Goal: Transaction & Acquisition: Book appointment/travel/reservation

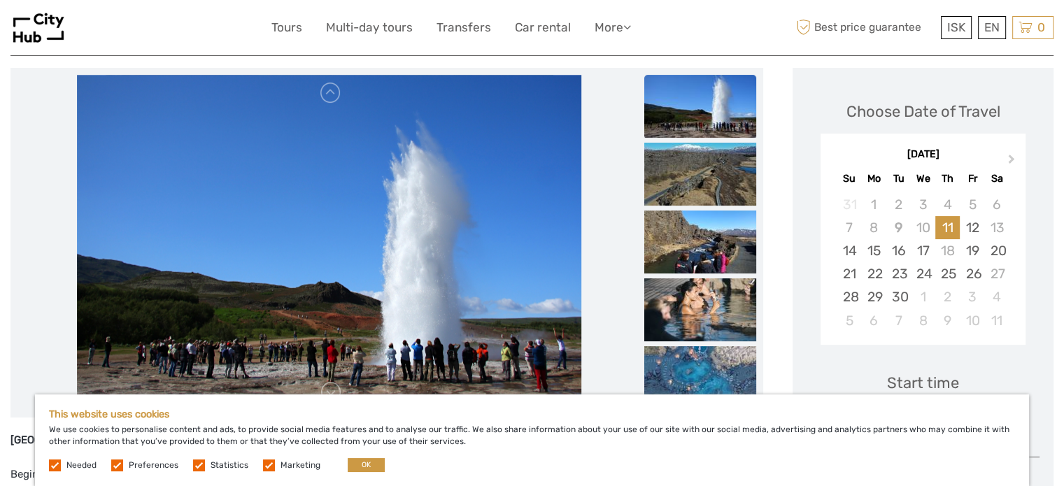
scroll to position [210, 0]
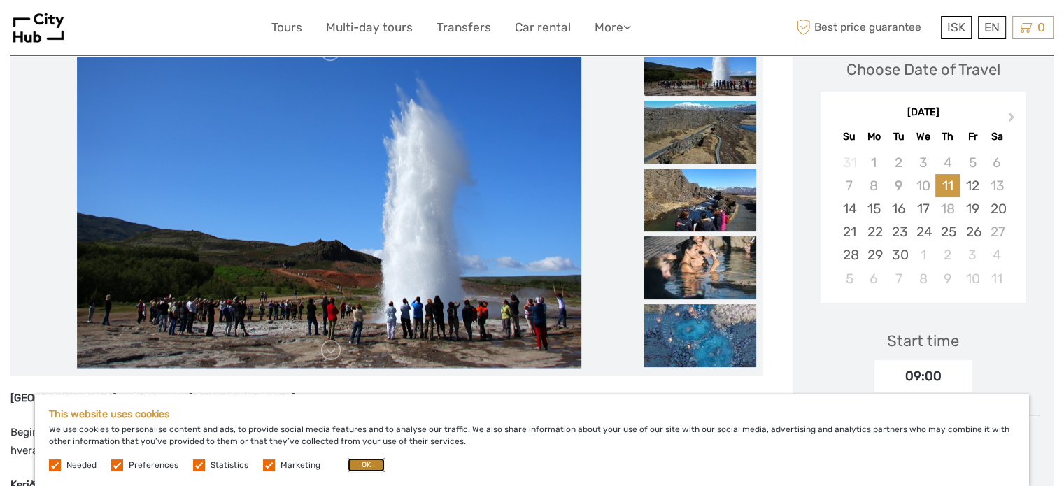
click at [367, 469] on button "OK" at bounding box center [366, 465] width 37 height 14
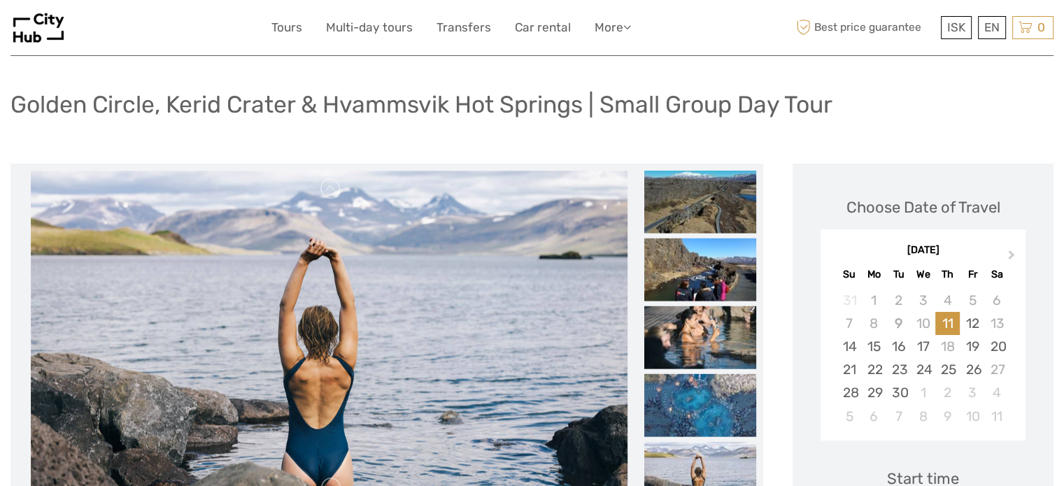
scroll to position [70, 0]
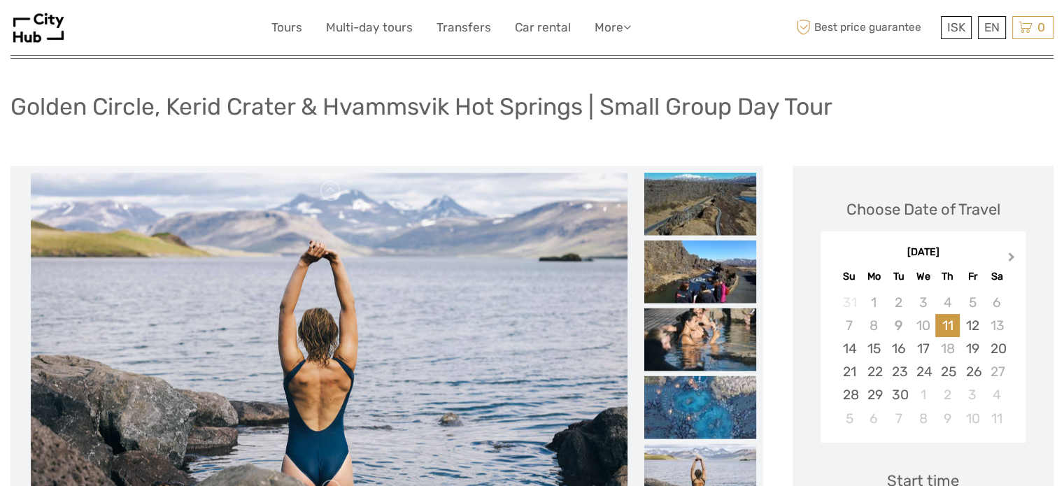
click at [1012, 254] on span "Next Month" at bounding box center [1012, 260] width 0 height 20
click at [851, 323] on div "7" at bounding box center [849, 325] width 24 height 23
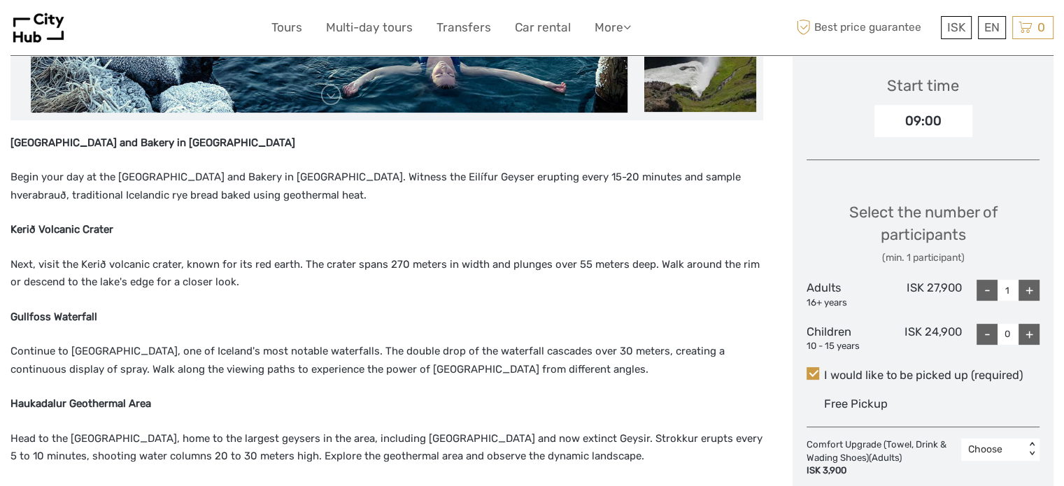
scroll to position [490, 0]
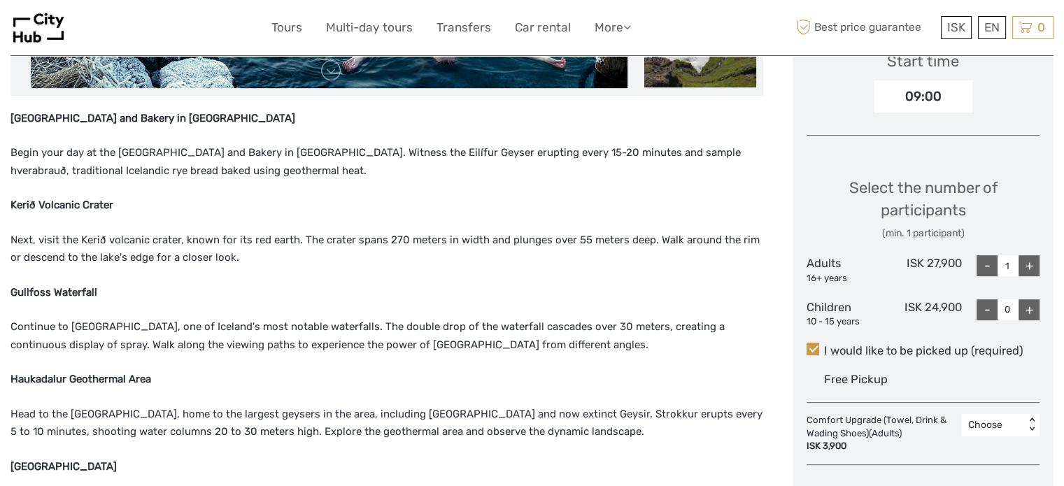
click at [1034, 265] on div "+" at bounding box center [1029, 265] width 21 height 21
type input "2"
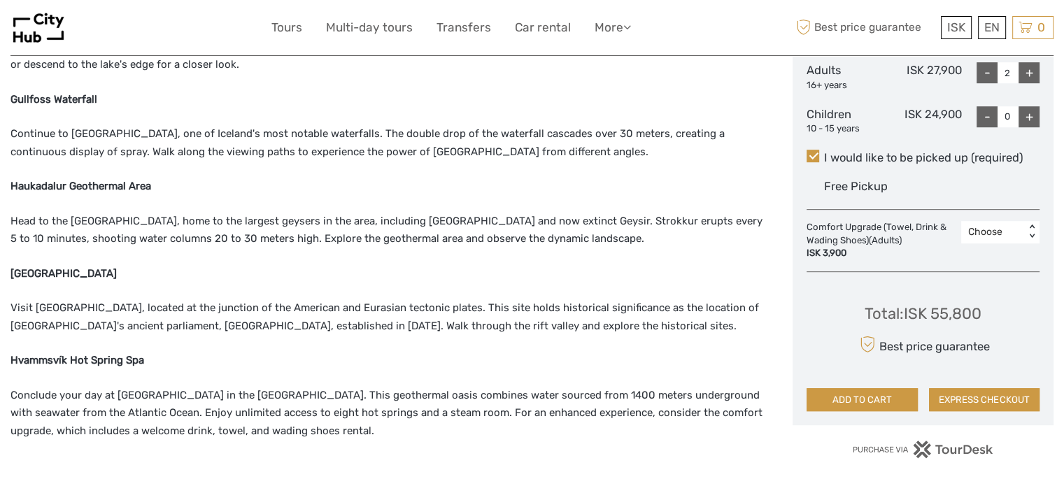
scroll to position [700, 0]
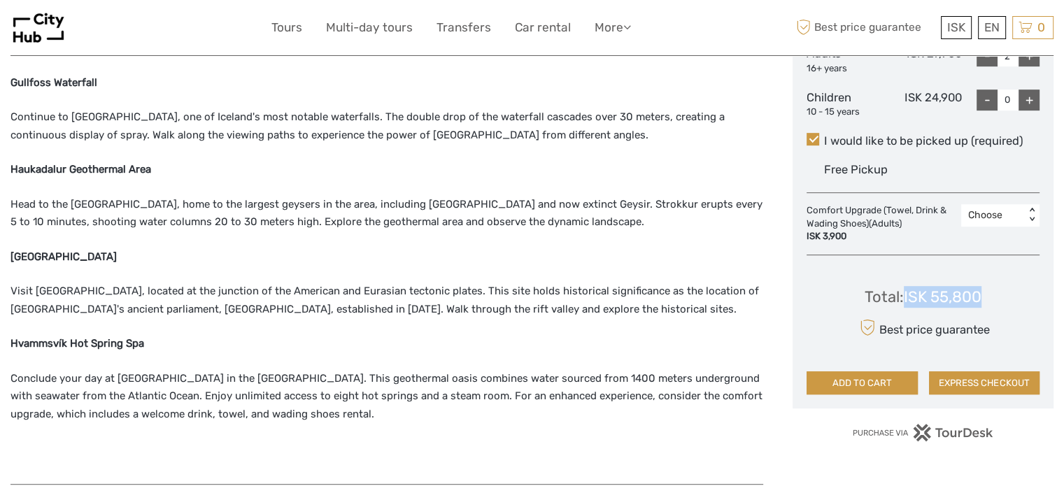
drag, startPoint x: 988, startPoint y: 301, endPoint x: 905, endPoint y: 302, distance: 82.6
click at [905, 302] on div "Total : ISK 55,800 Best price guarantee ADD TO CART EXPRESS CHECKOUT" at bounding box center [923, 331] width 233 height 128
copy div "ISK 55,800"
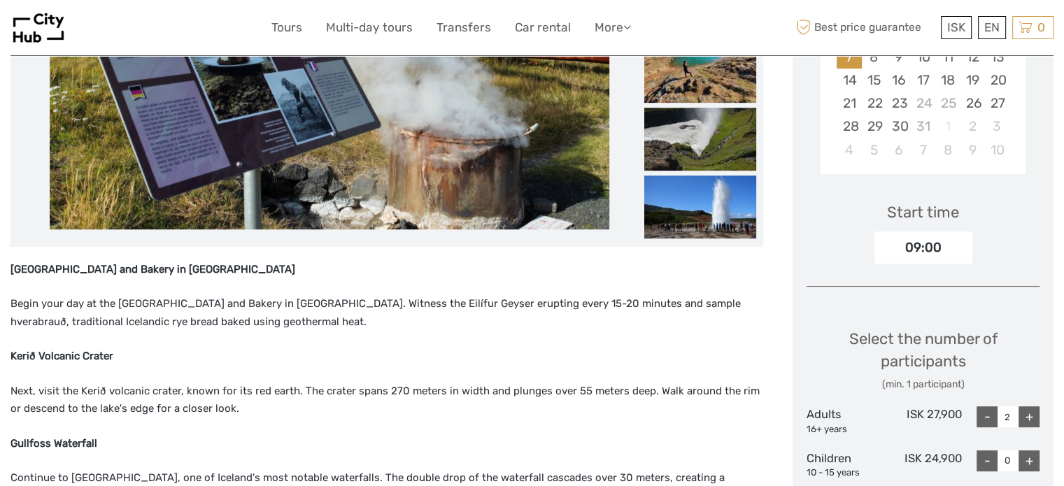
scroll to position [350, 0]
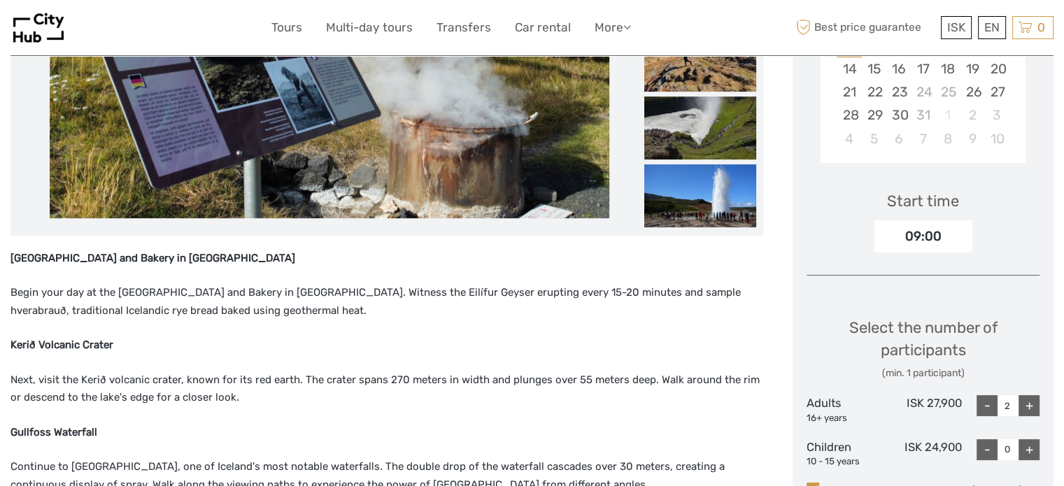
drag, startPoint x: 932, startPoint y: 236, endPoint x: 908, endPoint y: 243, distance: 25.0
click at [932, 236] on div "09:00" at bounding box center [924, 236] width 98 height 32
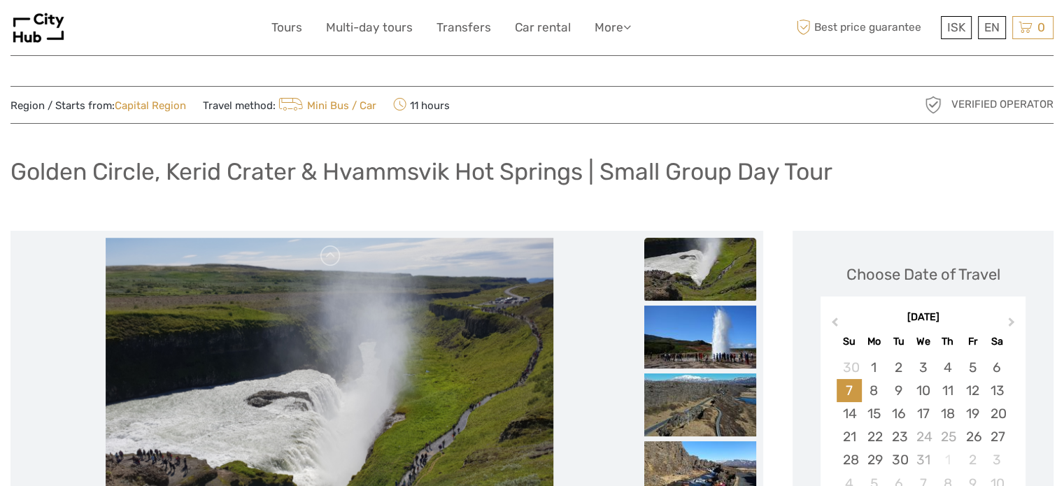
scroll to position [0, 0]
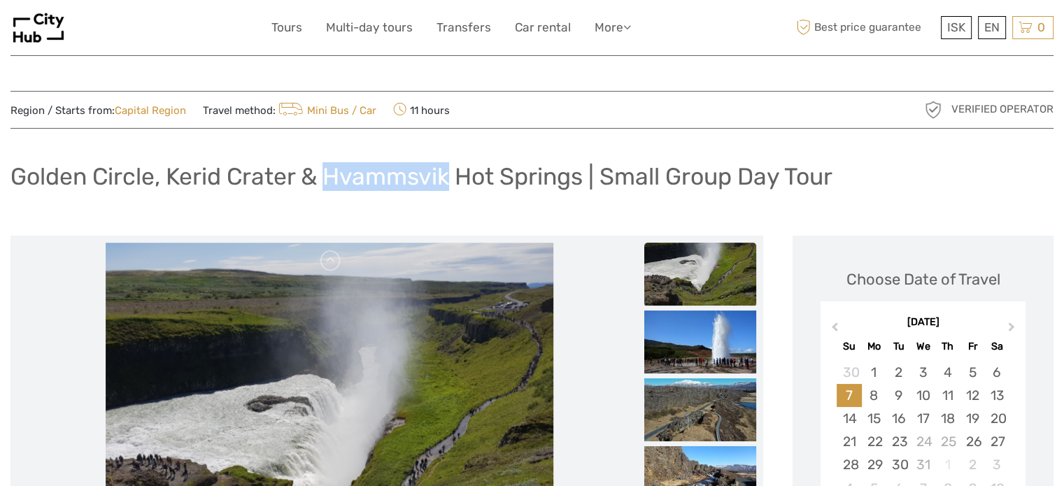
drag, startPoint x: 328, startPoint y: 175, endPoint x: 448, endPoint y: 181, distance: 119.8
click at [448, 181] on h1 "Golden Circle, Kerid Crater & Hvammsvik Hot Springs | Small Group Day Tour" at bounding box center [421, 176] width 822 height 29
copy h1 "Hvammsvik"
